Goal: Task Accomplishment & Management: Use online tool/utility

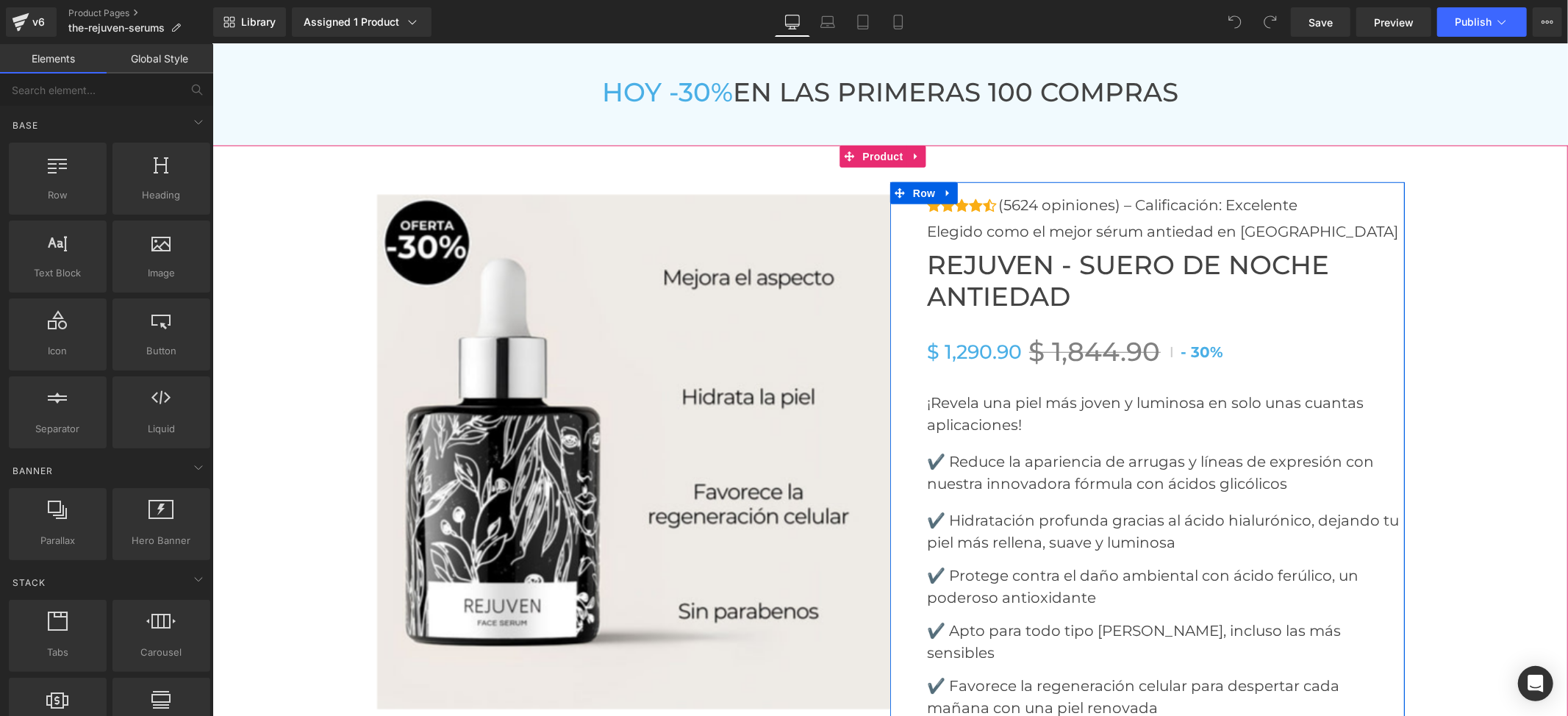
scroll to position [5684, 0]
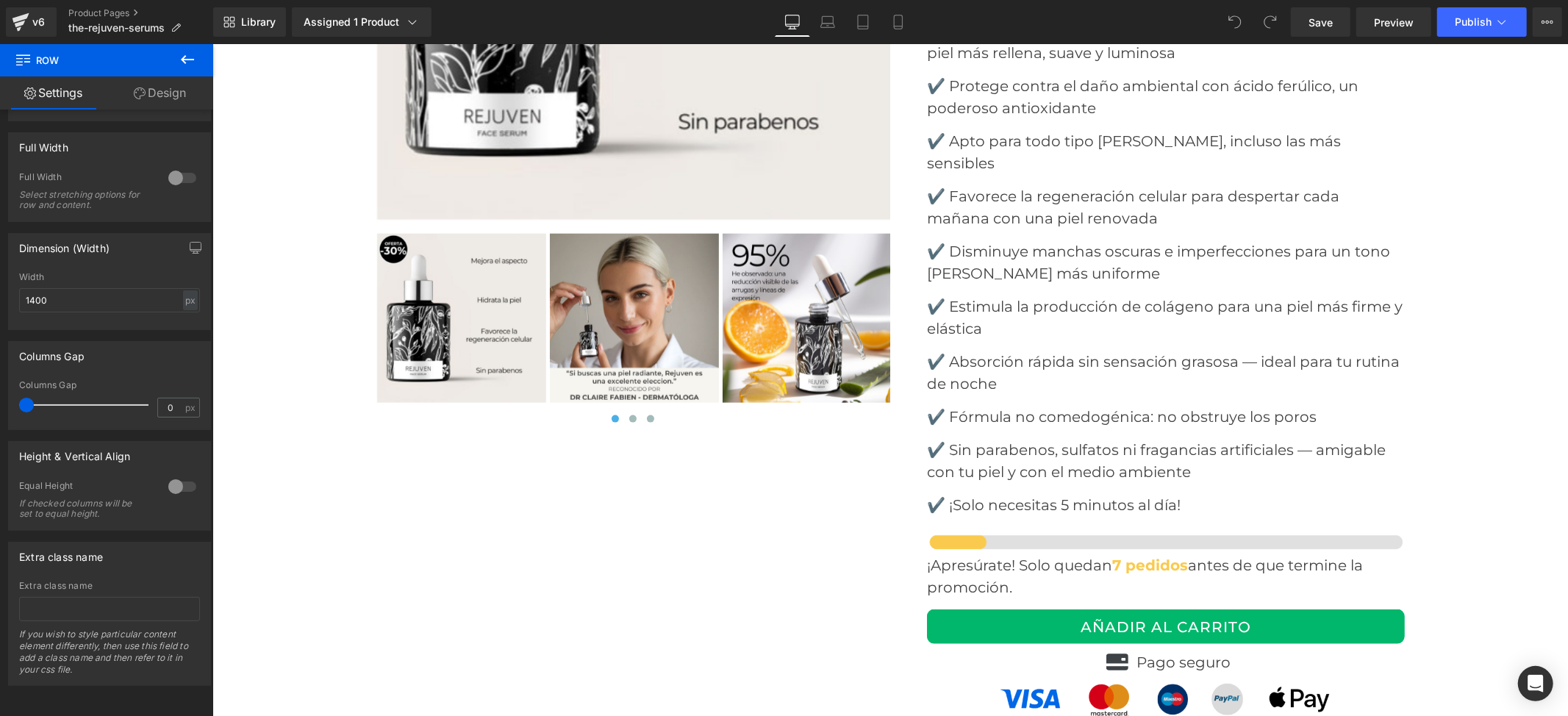
scroll to position [6273, 0]
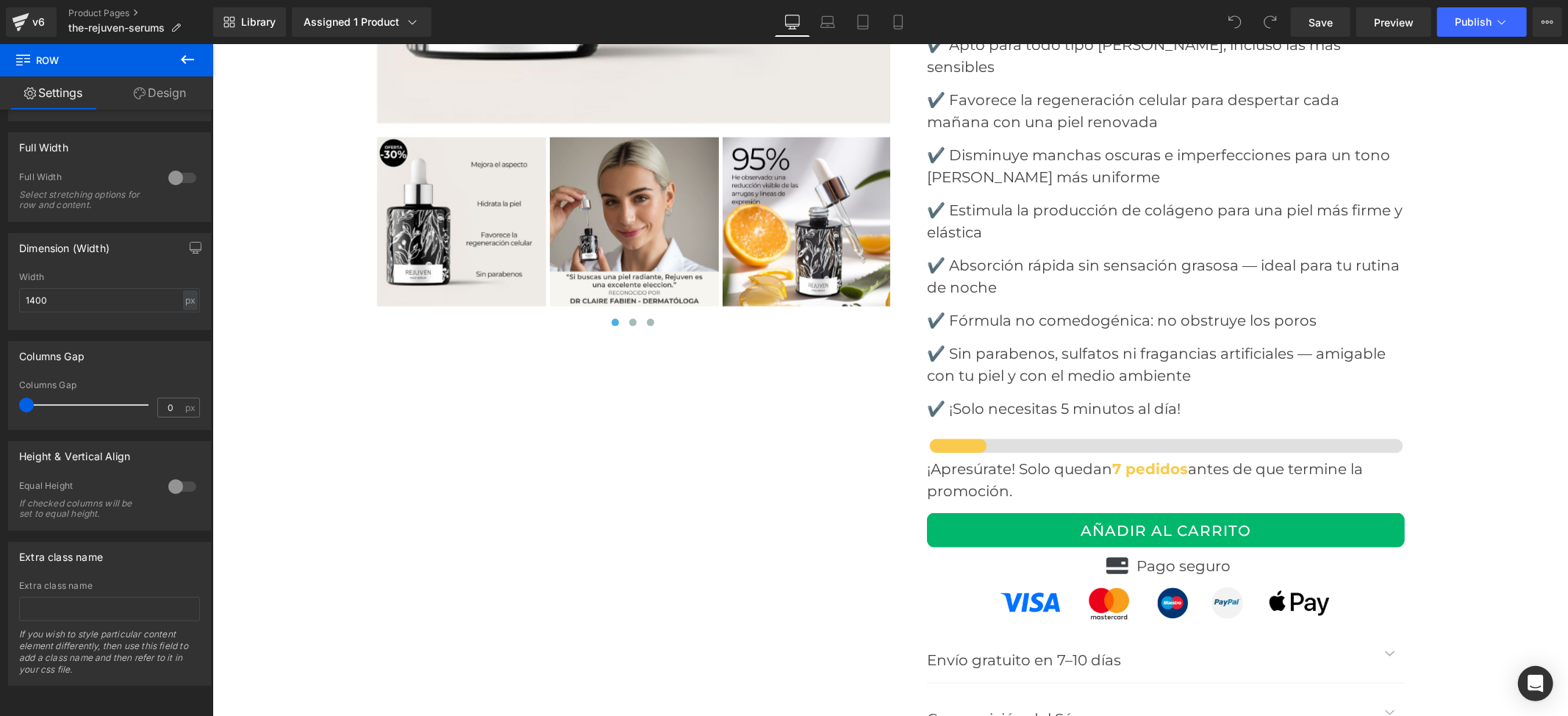
click at [1151, 512] on div "AÑADIR AL CARRITO (P) Cart Button" at bounding box center [1165, 530] width 478 height 35
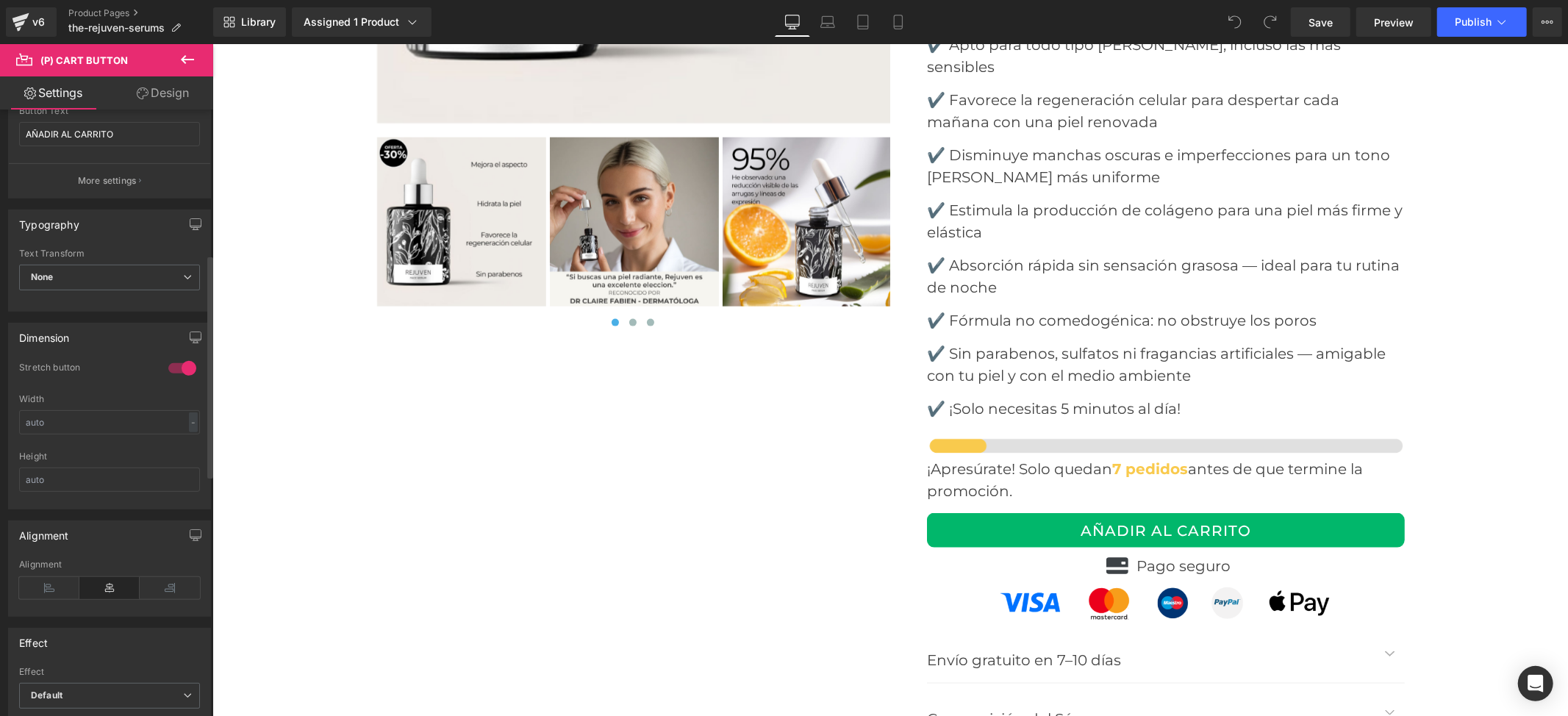
scroll to position [490, 0]
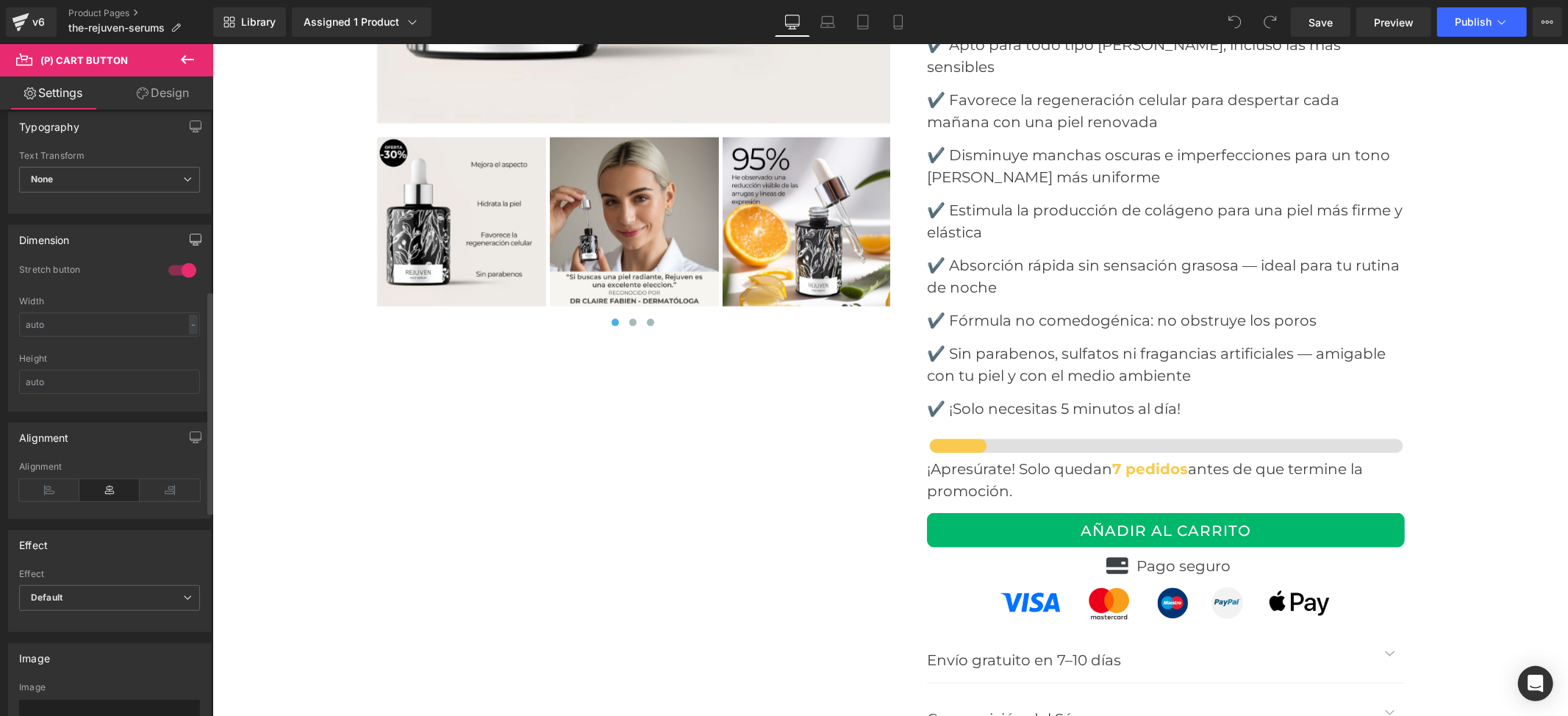
click at [189, 239] on icon "button" at bounding box center [195, 239] width 12 height 12
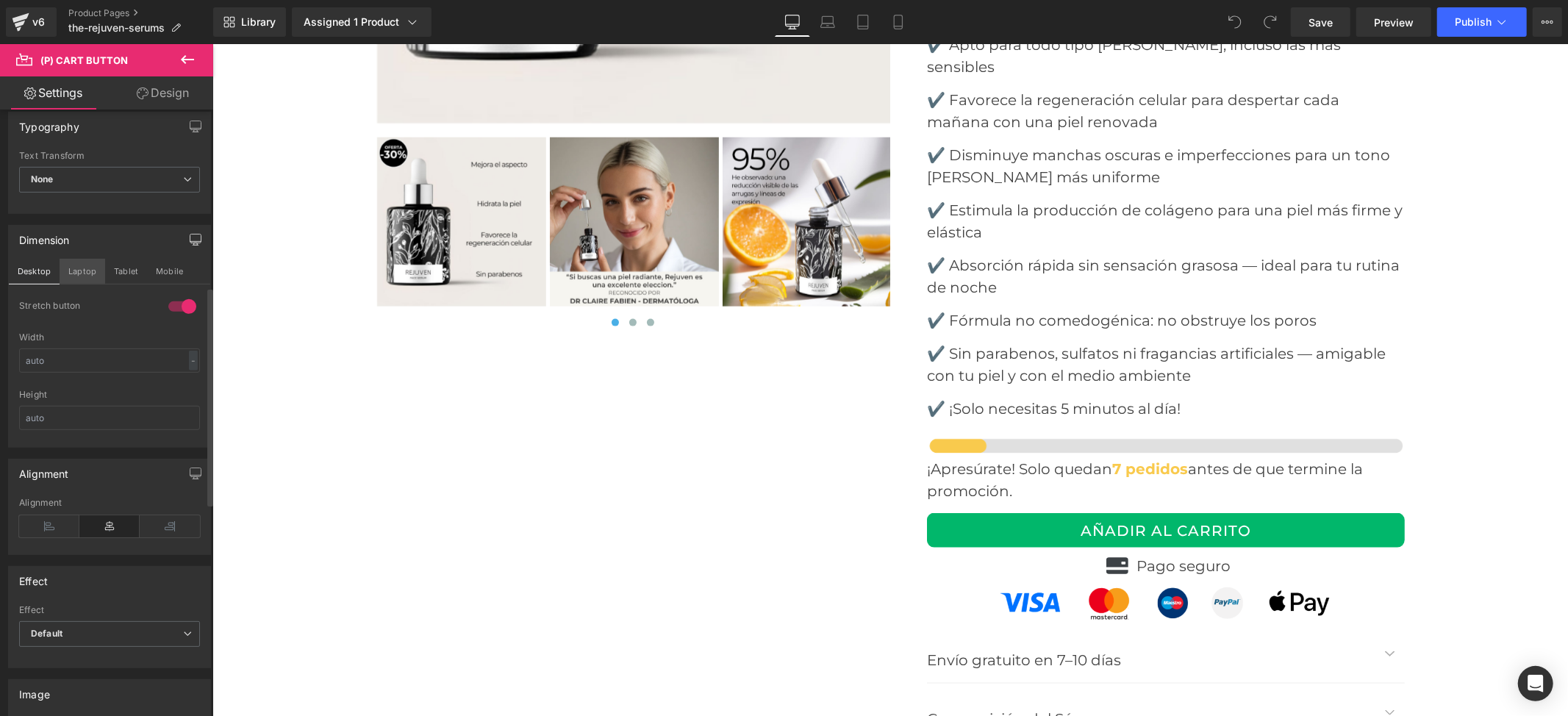
click at [86, 279] on button "Laptop" at bounding box center [83, 271] width 46 height 25
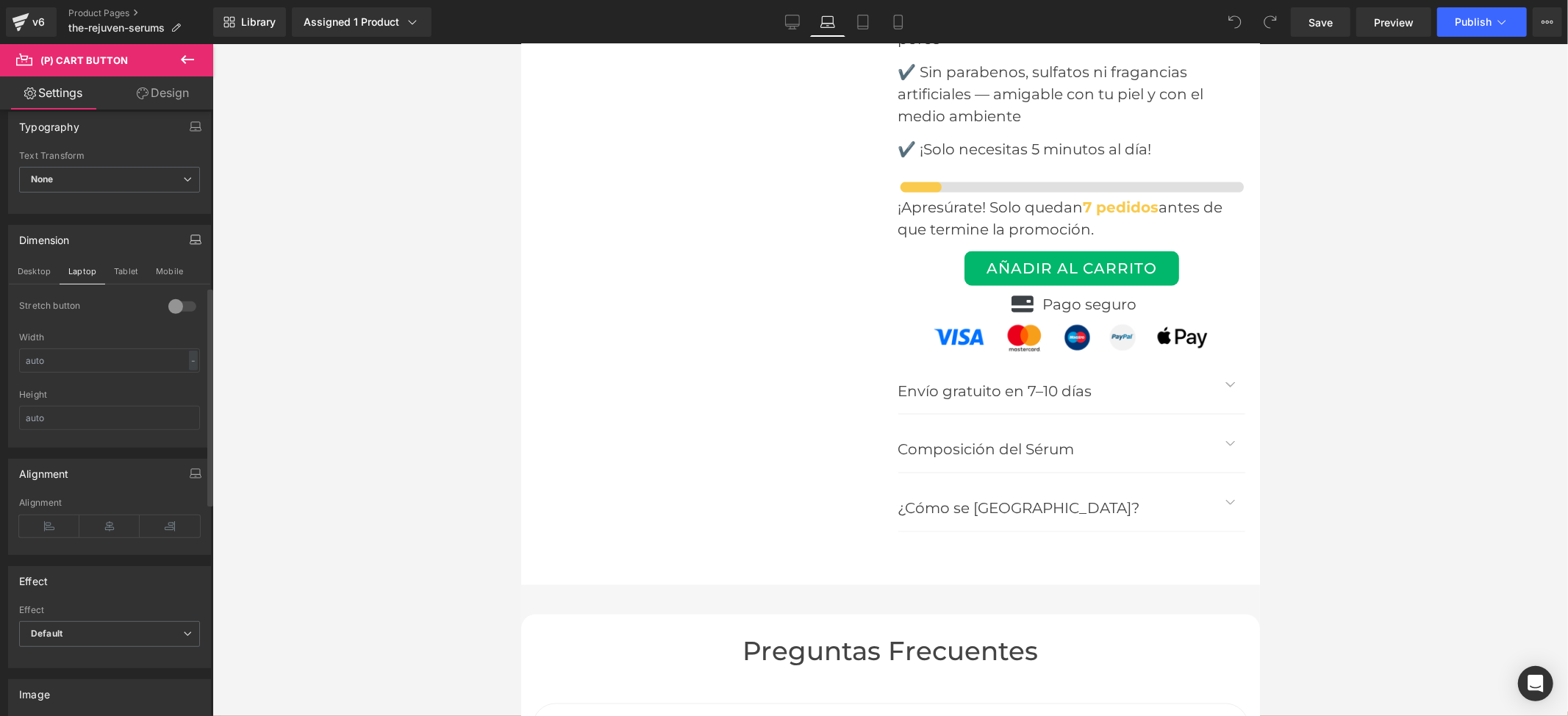
scroll to position [6607, 0]
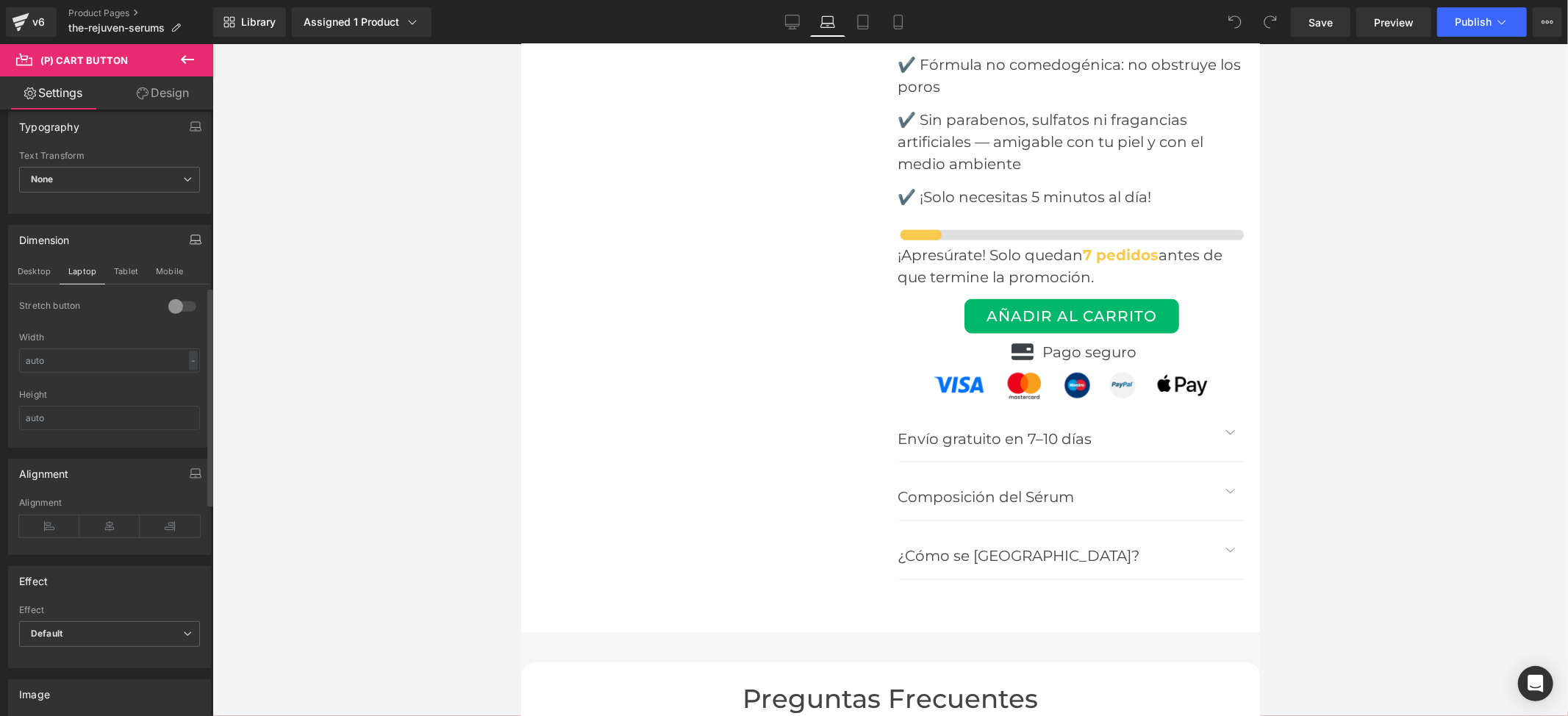
click at [171, 314] on div at bounding box center [182, 307] width 35 height 24
click at [119, 274] on button "Tablet" at bounding box center [126, 271] width 42 height 25
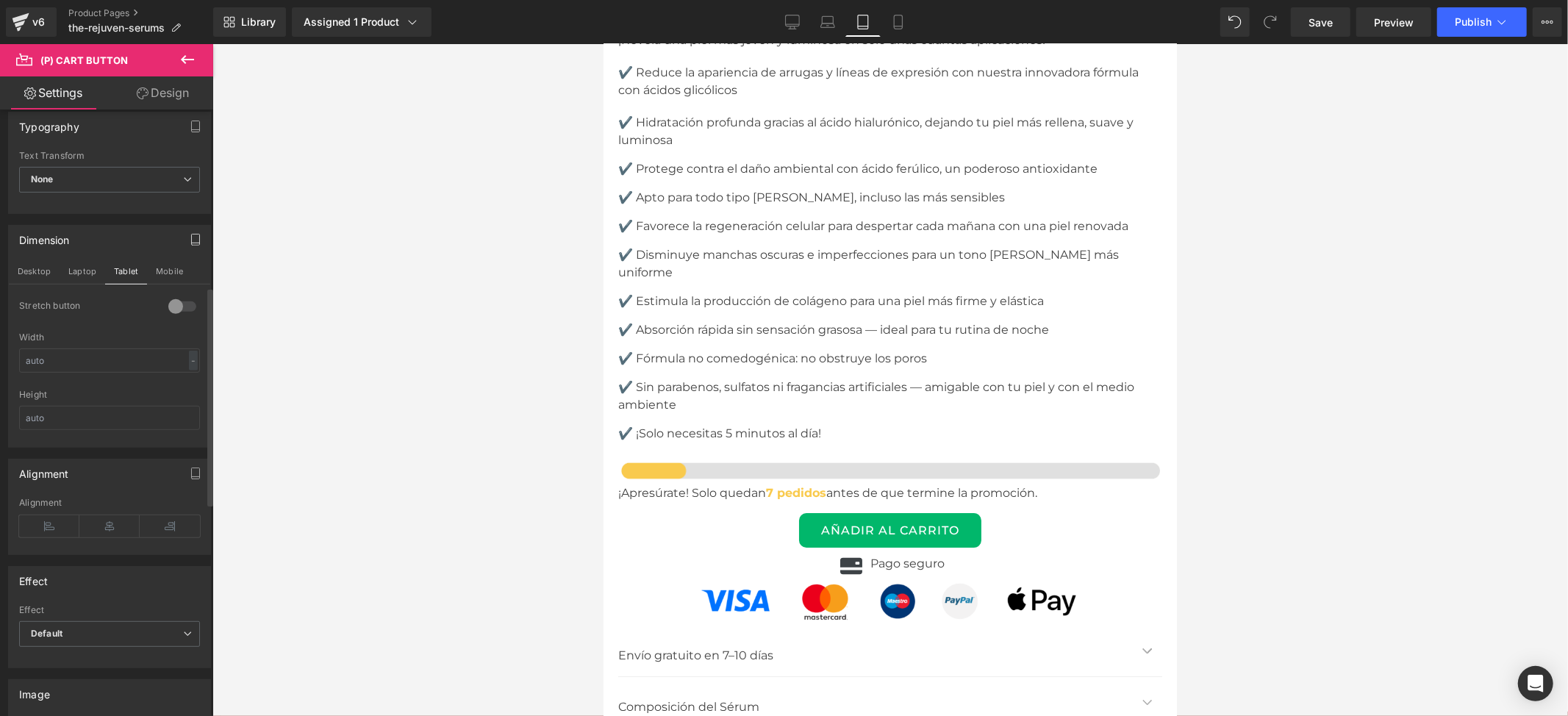
scroll to position [9386, 0]
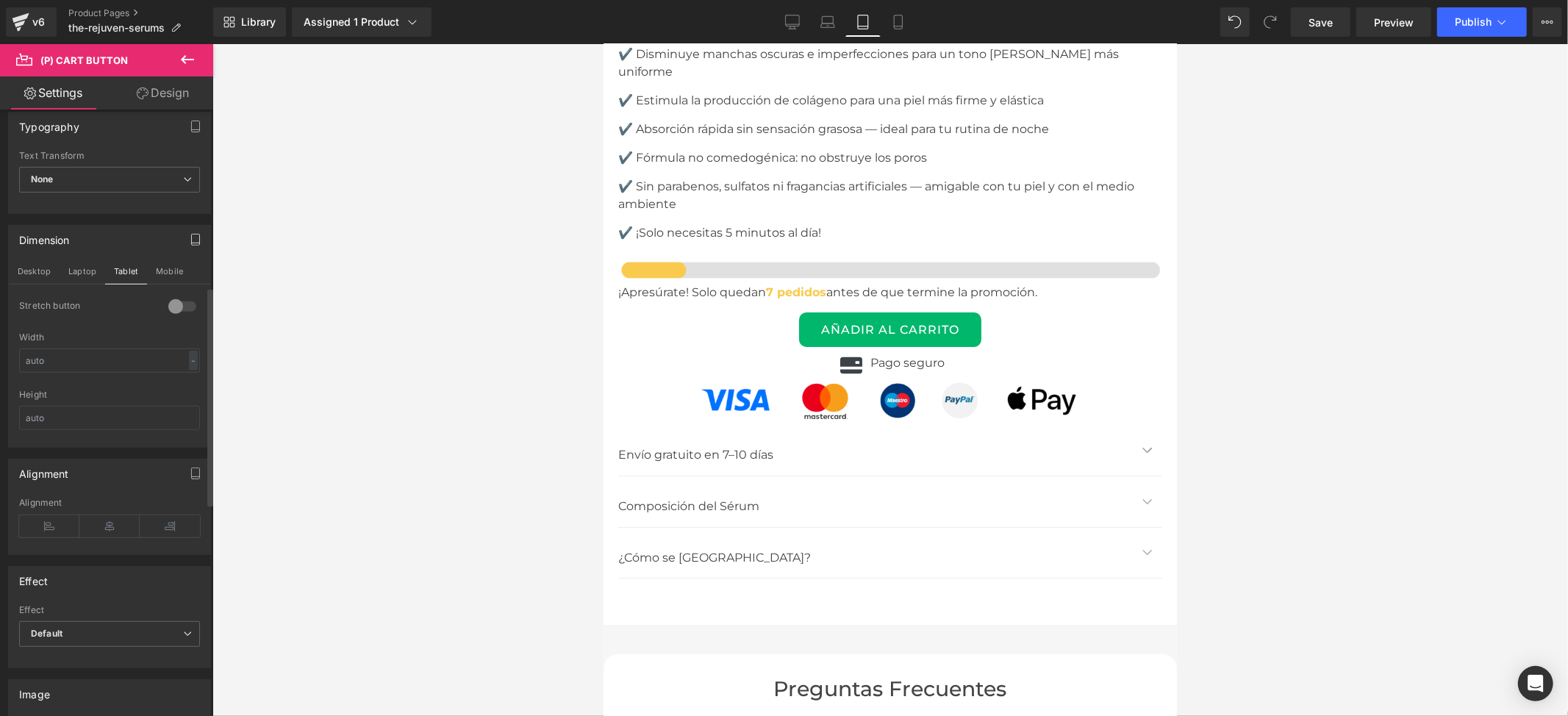
click at [175, 307] on div at bounding box center [182, 307] width 35 height 24
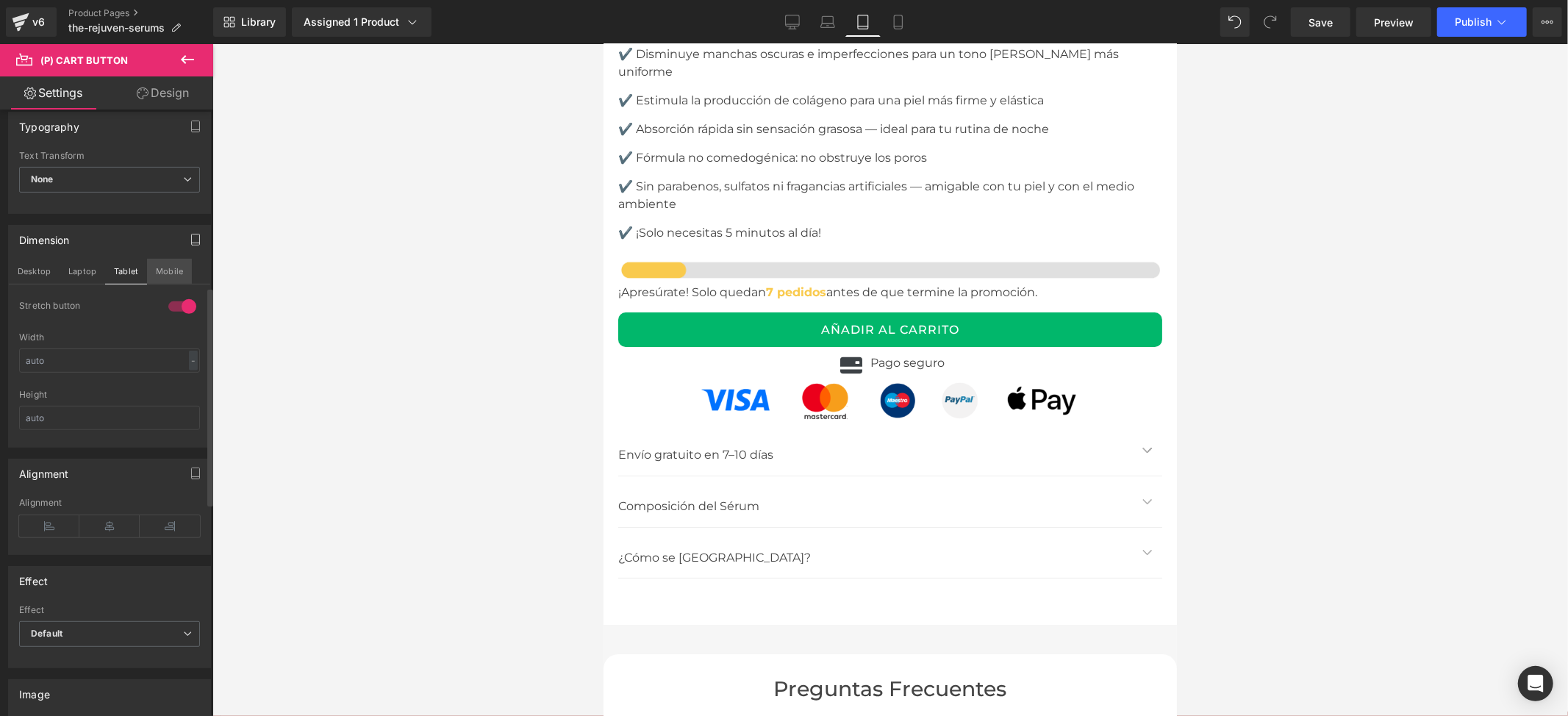
click at [169, 270] on button "Mobile" at bounding box center [169, 271] width 45 height 25
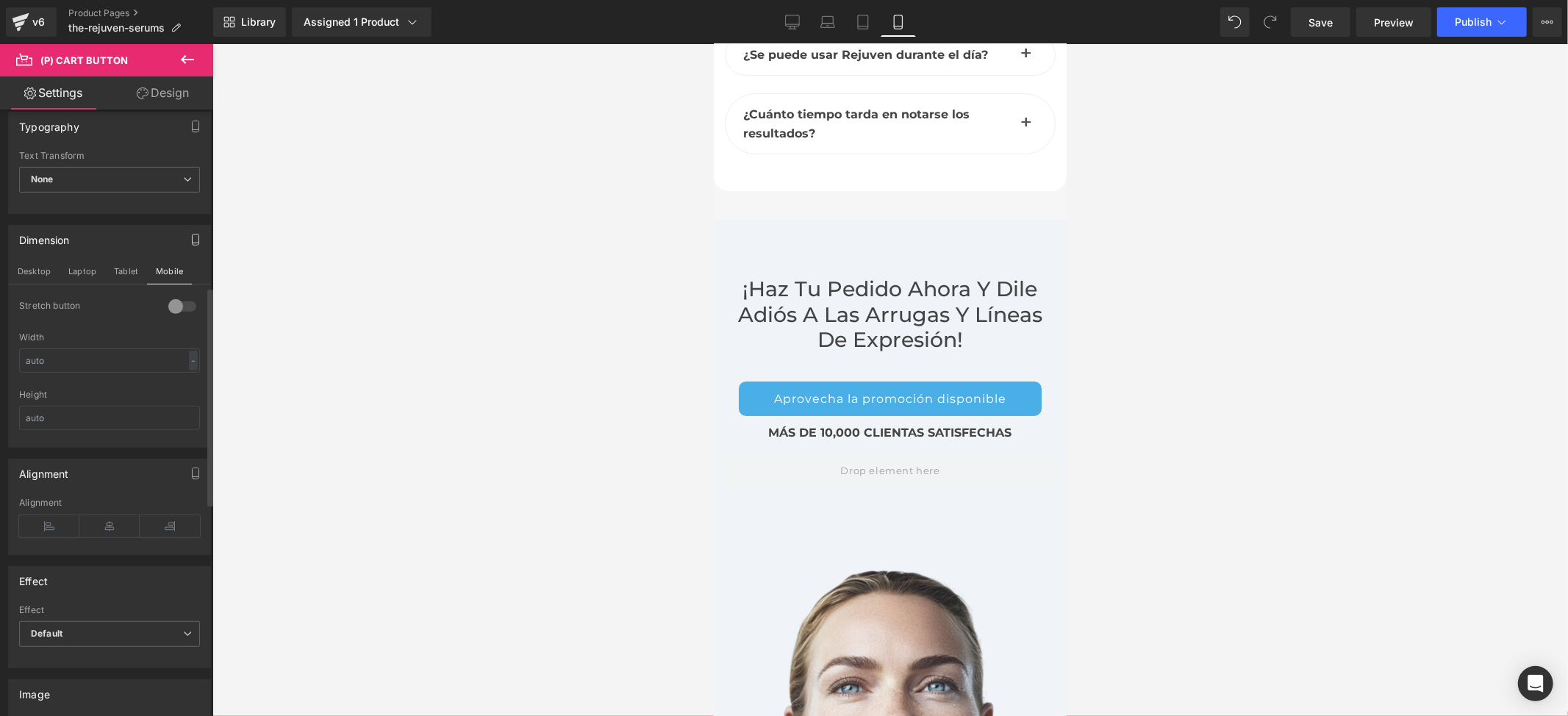
click at [164, 312] on div at bounding box center [182, 307] width 35 height 24
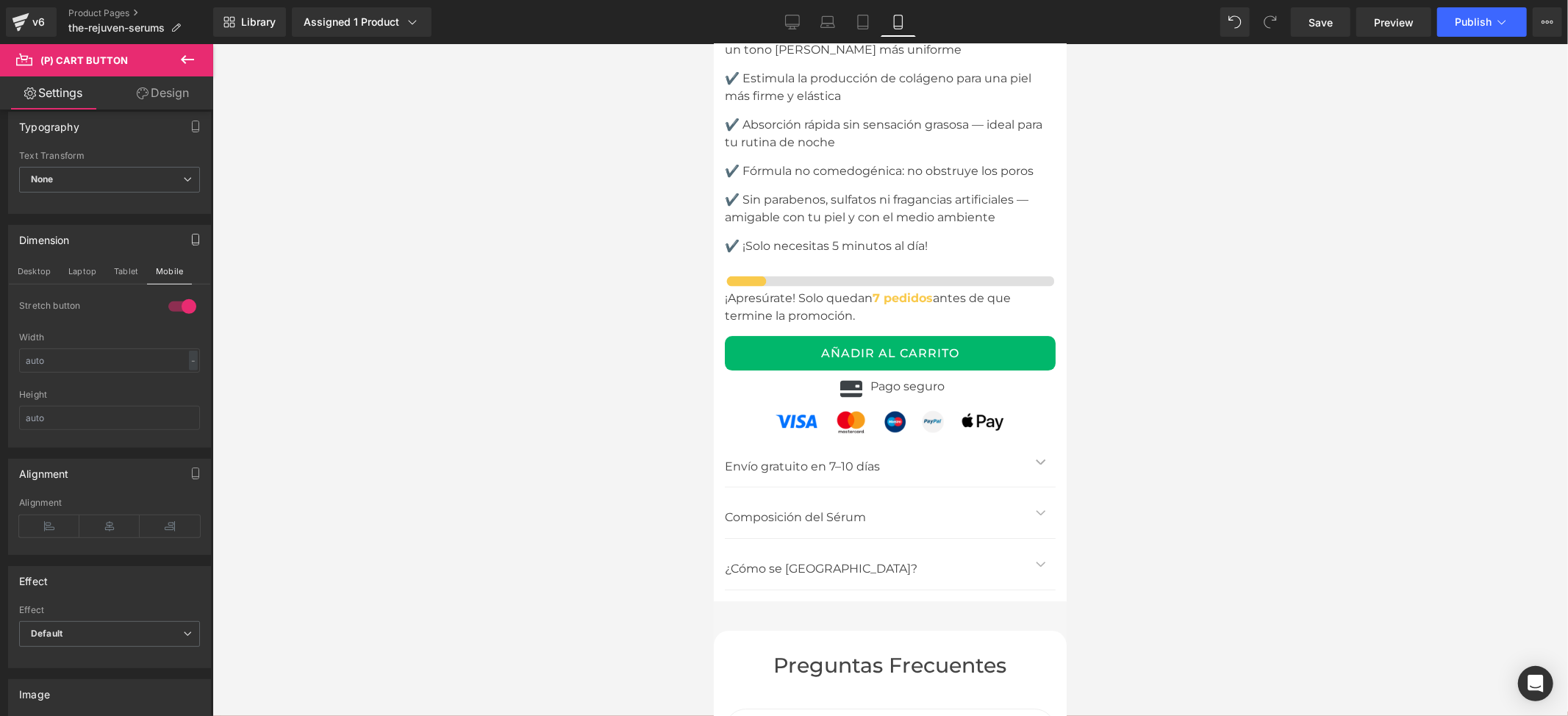
scroll to position [8434, 0]
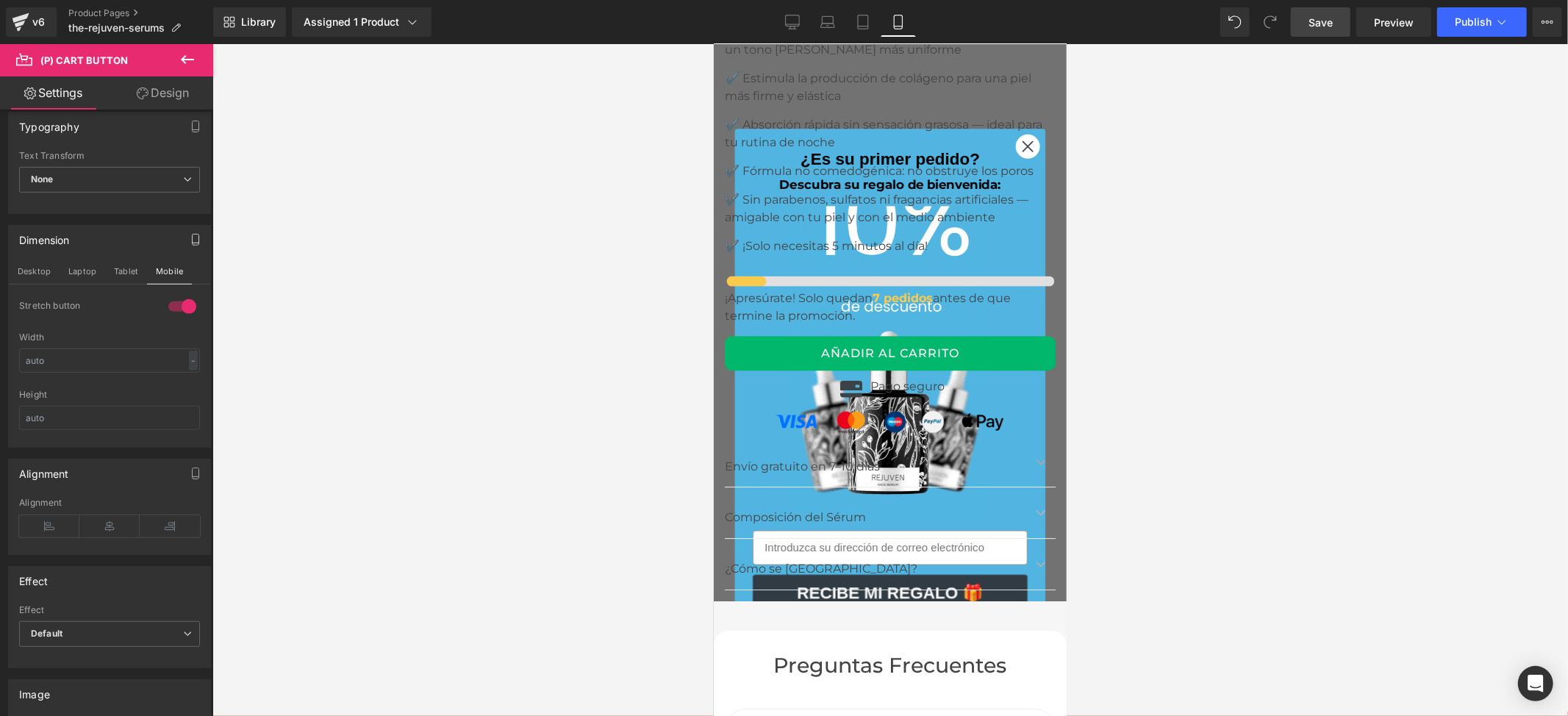
click at [1327, 15] on span "Save" at bounding box center [1320, 23] width 24 height 16
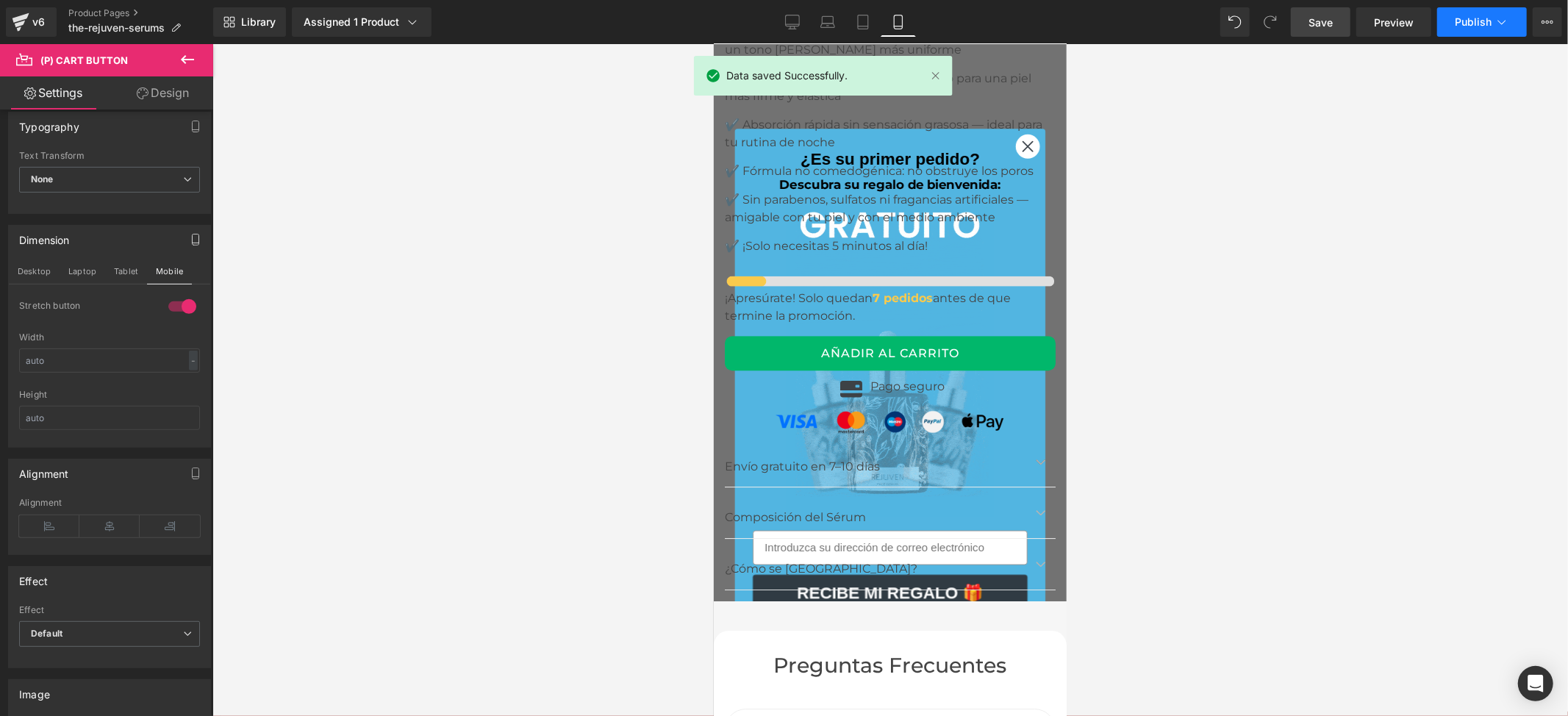
click at [1480, 17] on span "Publish" at bounding box center [1473, 22] width 37 height 12
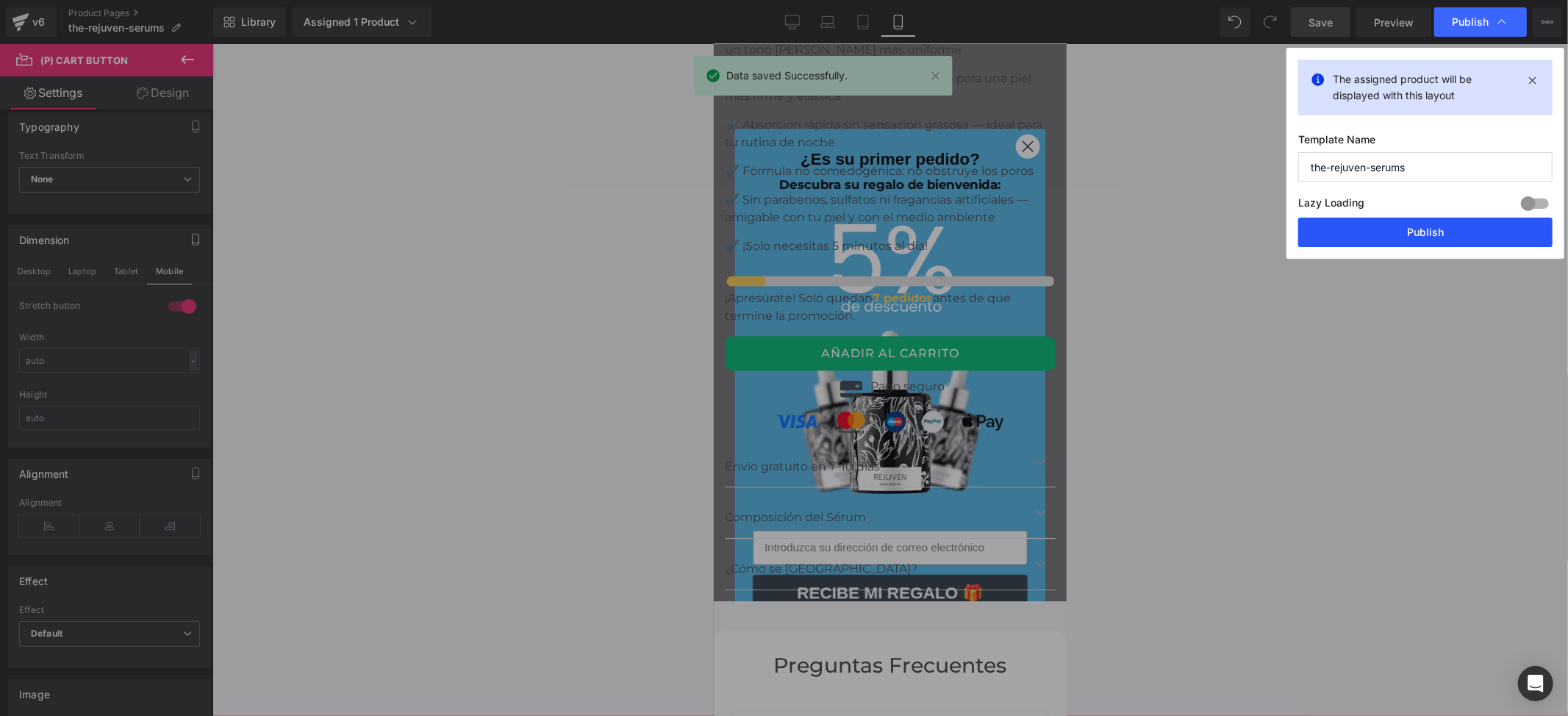
click at [1409, 233] on button "Publish" at bounding box center [1426, 232] width 255 height 29
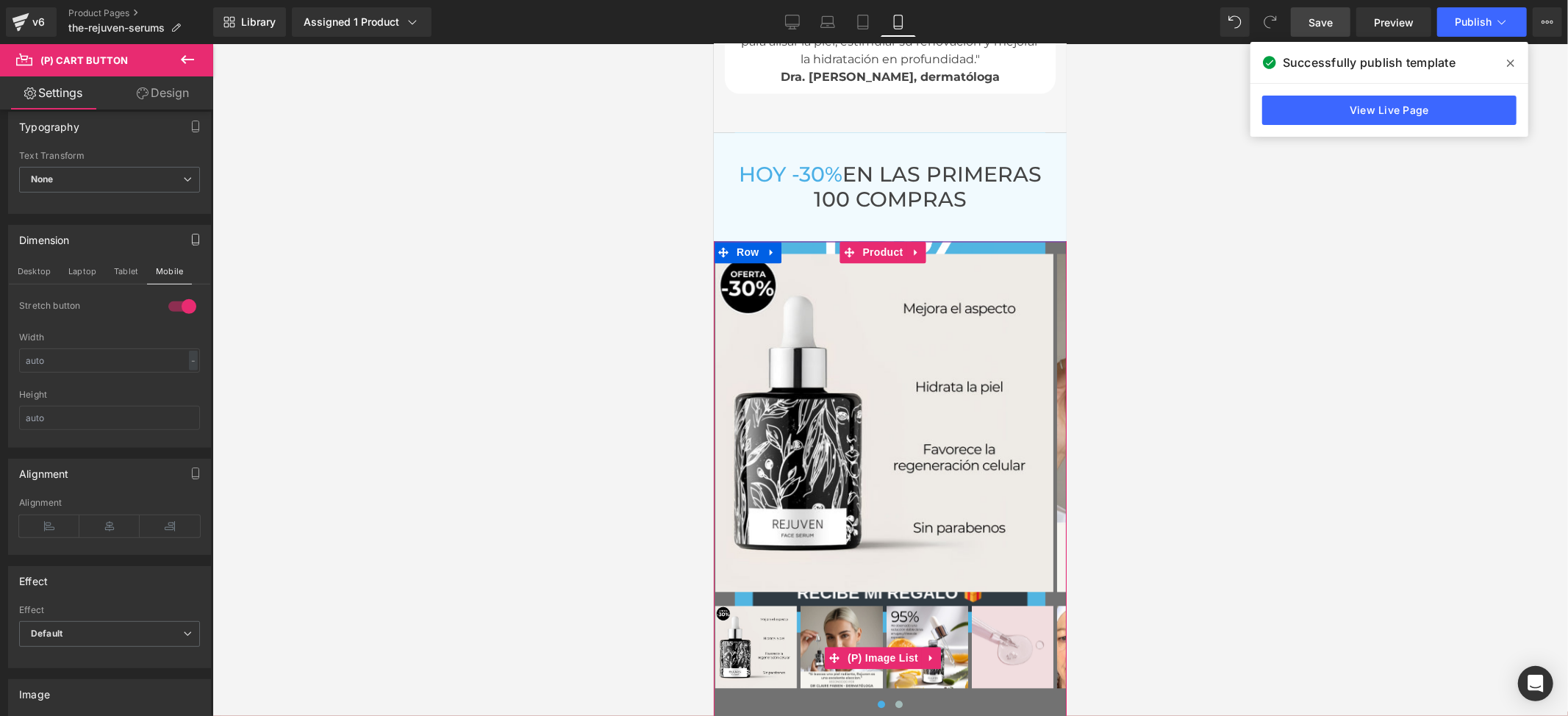
scroll to position [7258, 0]
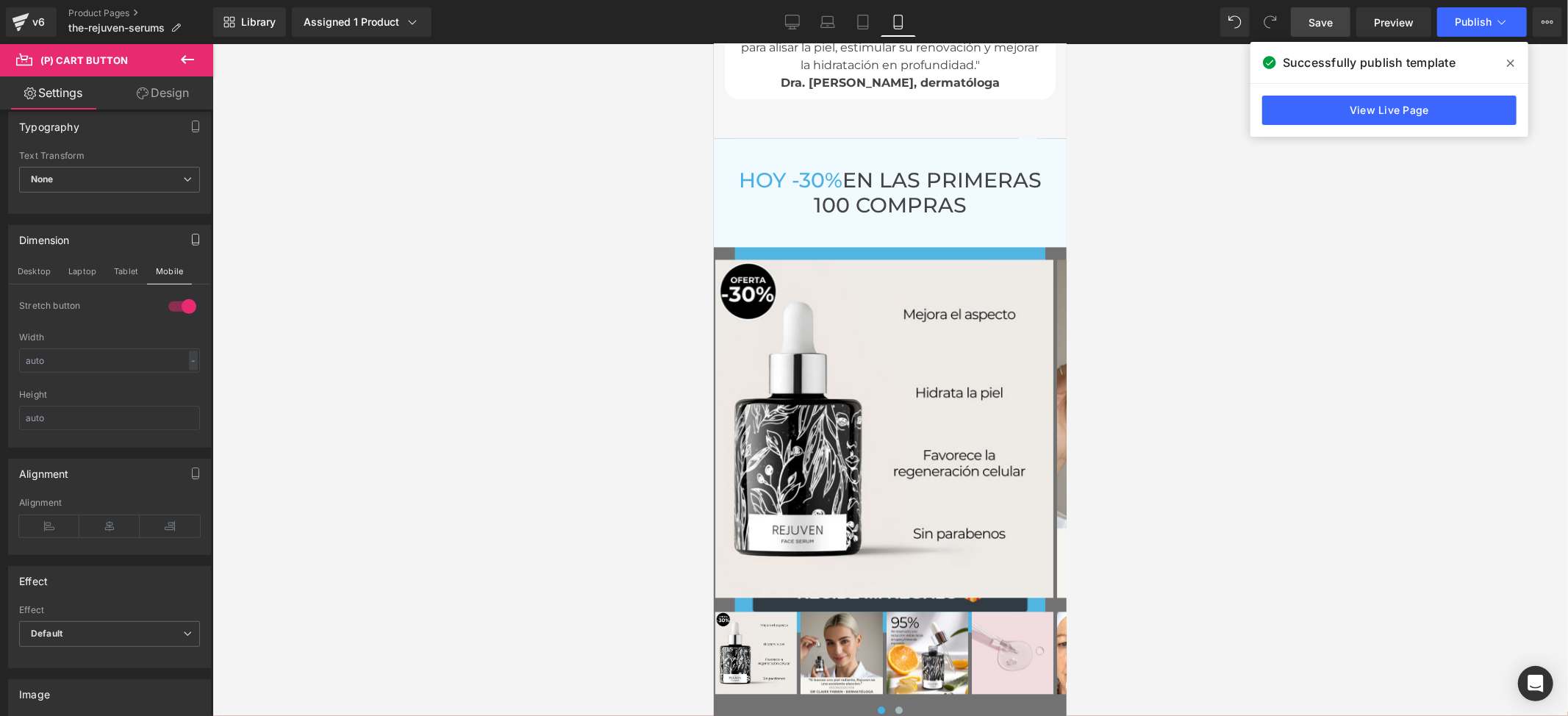
click at [1510, 71] on span at bounding box center [1511, 63] width 24 height 24
